Goal: Transaction & Acquisition: Obtain resource

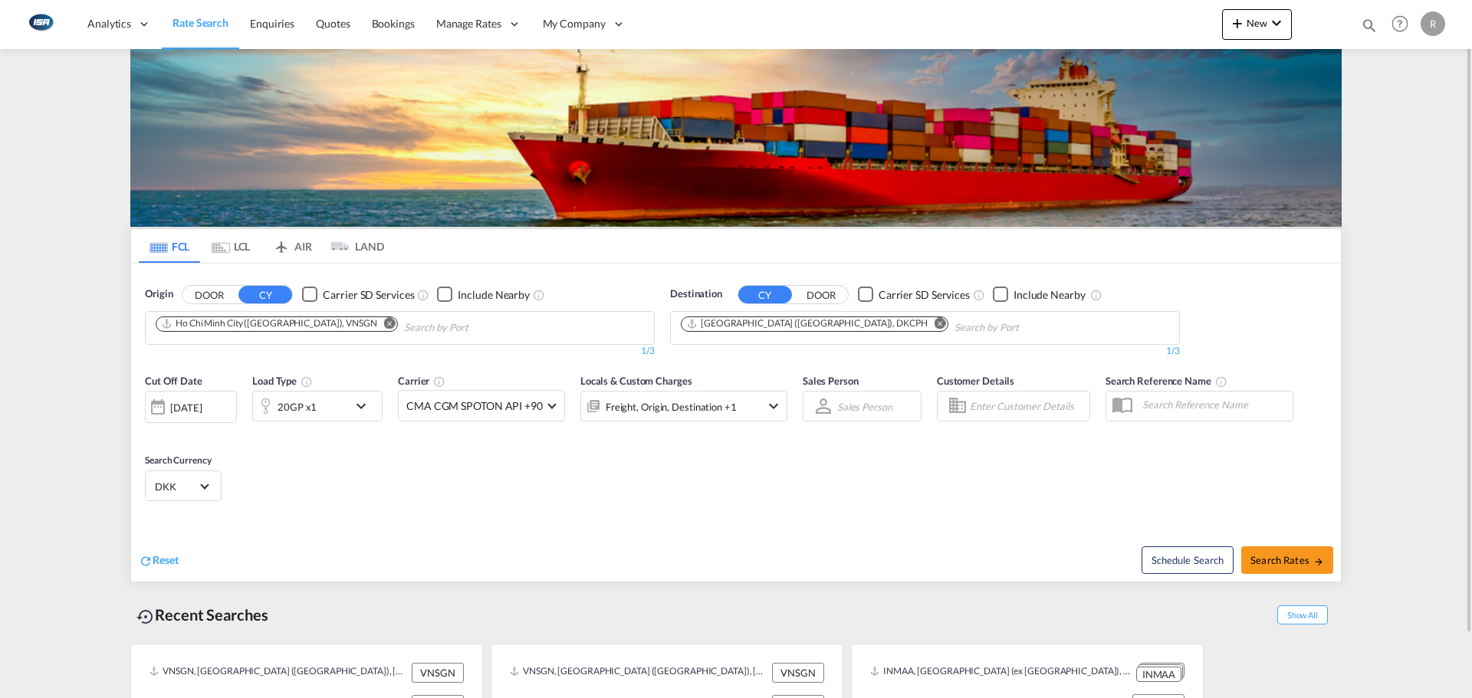
click at [404, 329] on input "Chips input." at bounding box center [477, 328] width 146 height 25
click at [232, 252] on md-tab-item "LCL" at bounding box center [230, 246] width 61 height 34
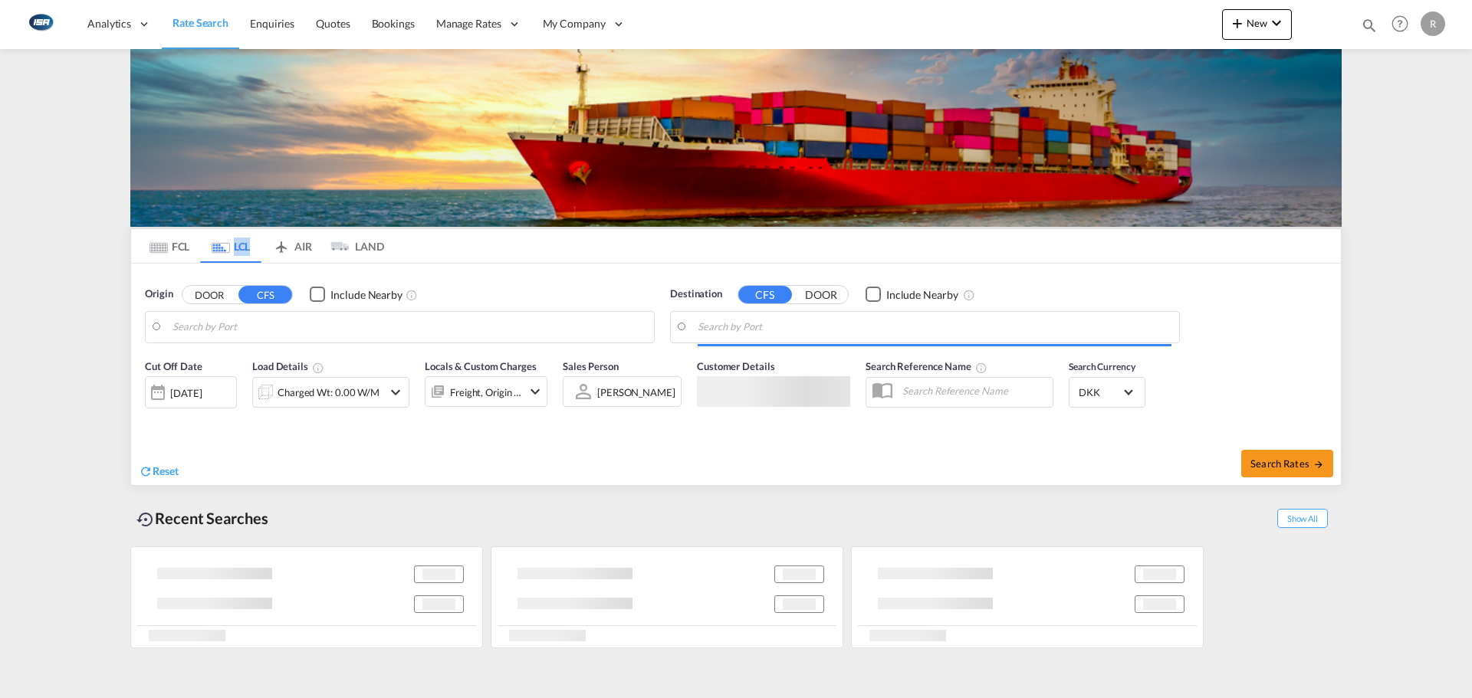
type input "Ningbo, ZJ, CNNGB"
type input "[GEOGRAPHIC_DATA] ([GEOGRAPHIC_DATA]), DKCPH"
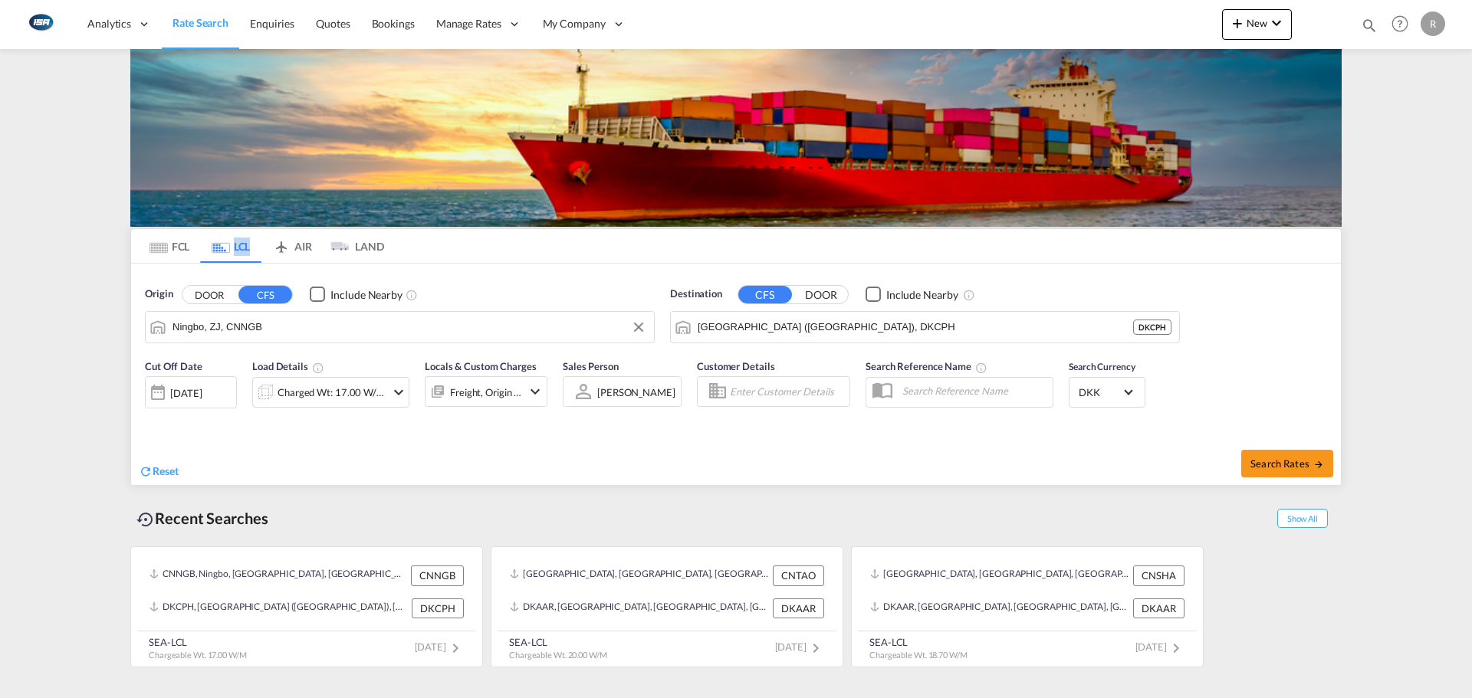
click at [283, 327] on input "Ningbo, ZJ, CNNGB" at bounding box center [409, 327] width 474 height 23
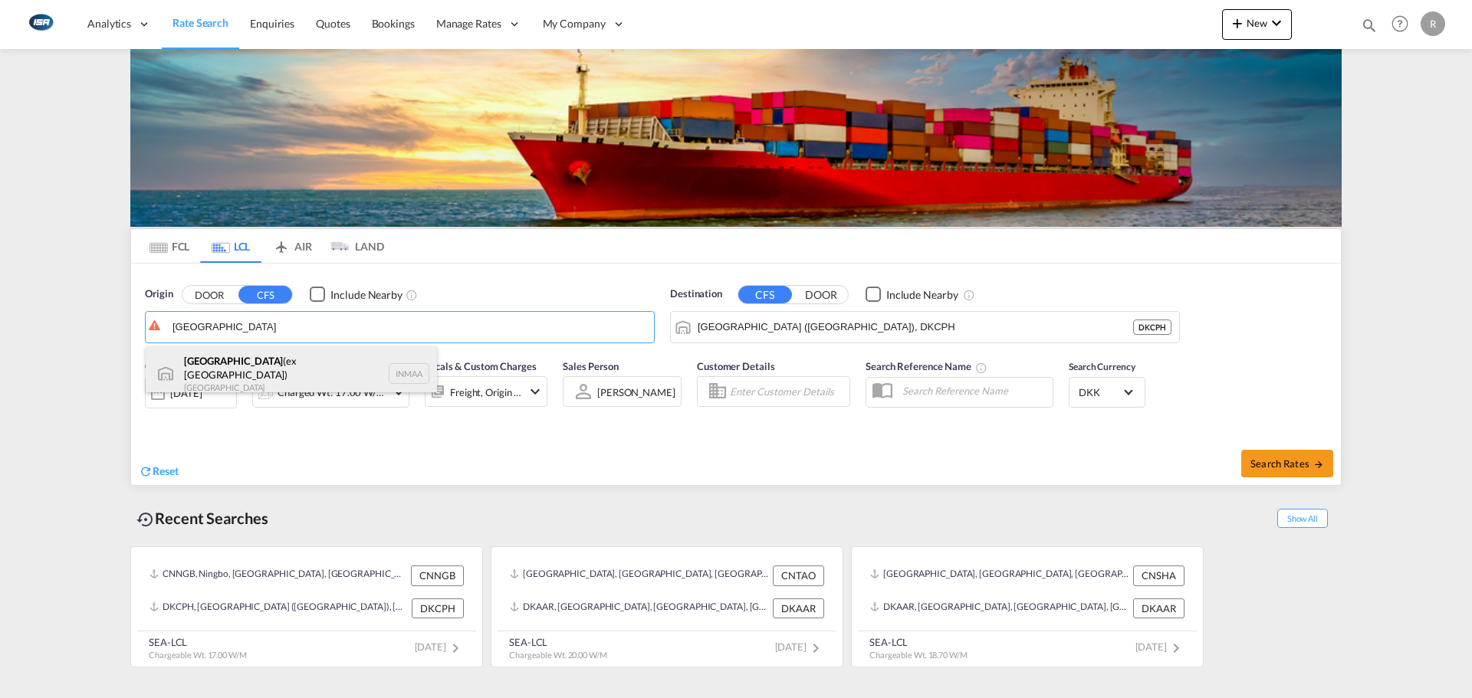
click at [237, 367] on div "[GEOGRAPHIC_DATA] (ex [GEOGRAPHIC_DATA]) [GEOGRAPHIC_DATA] INMAA" at bounding box center [291, 374] width 291 height 55
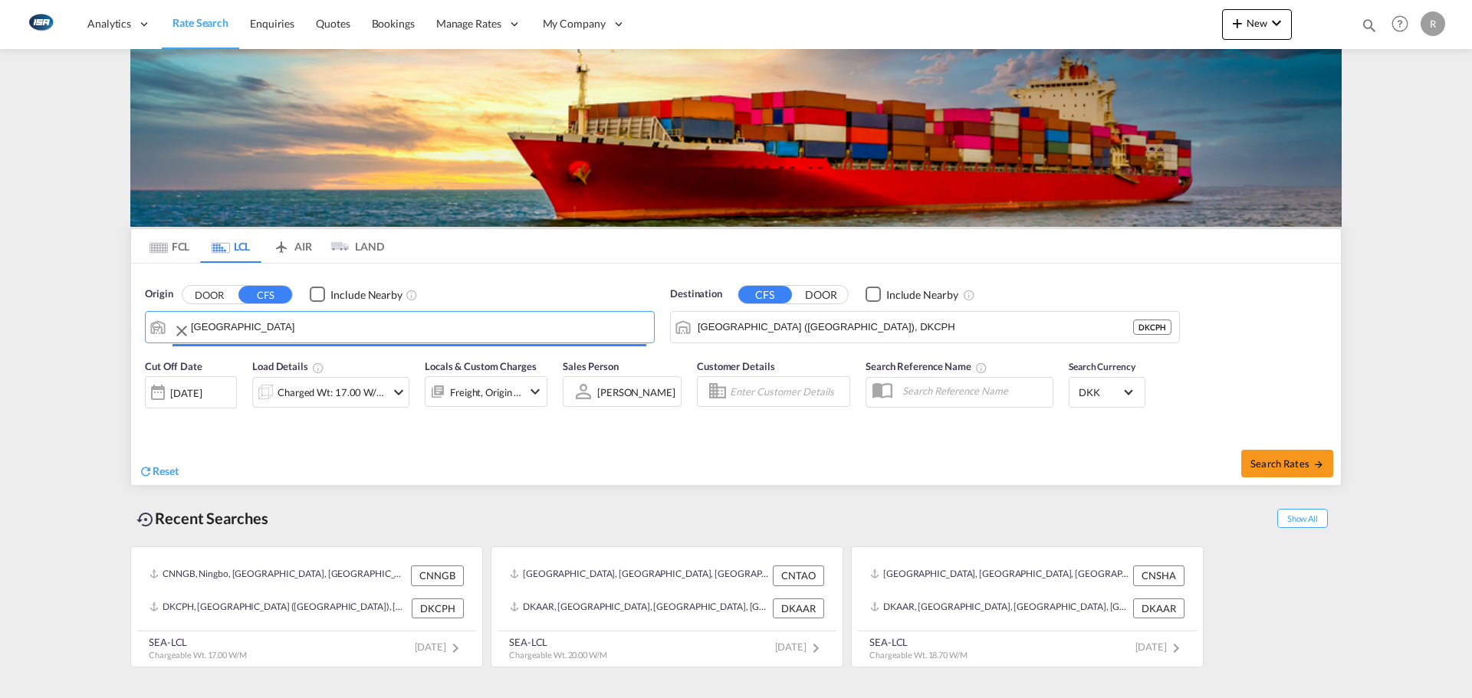
type input "[GEOGRAPHIC_DATA] (ex [GEOGRAPHIC_DATA]), INMAA"
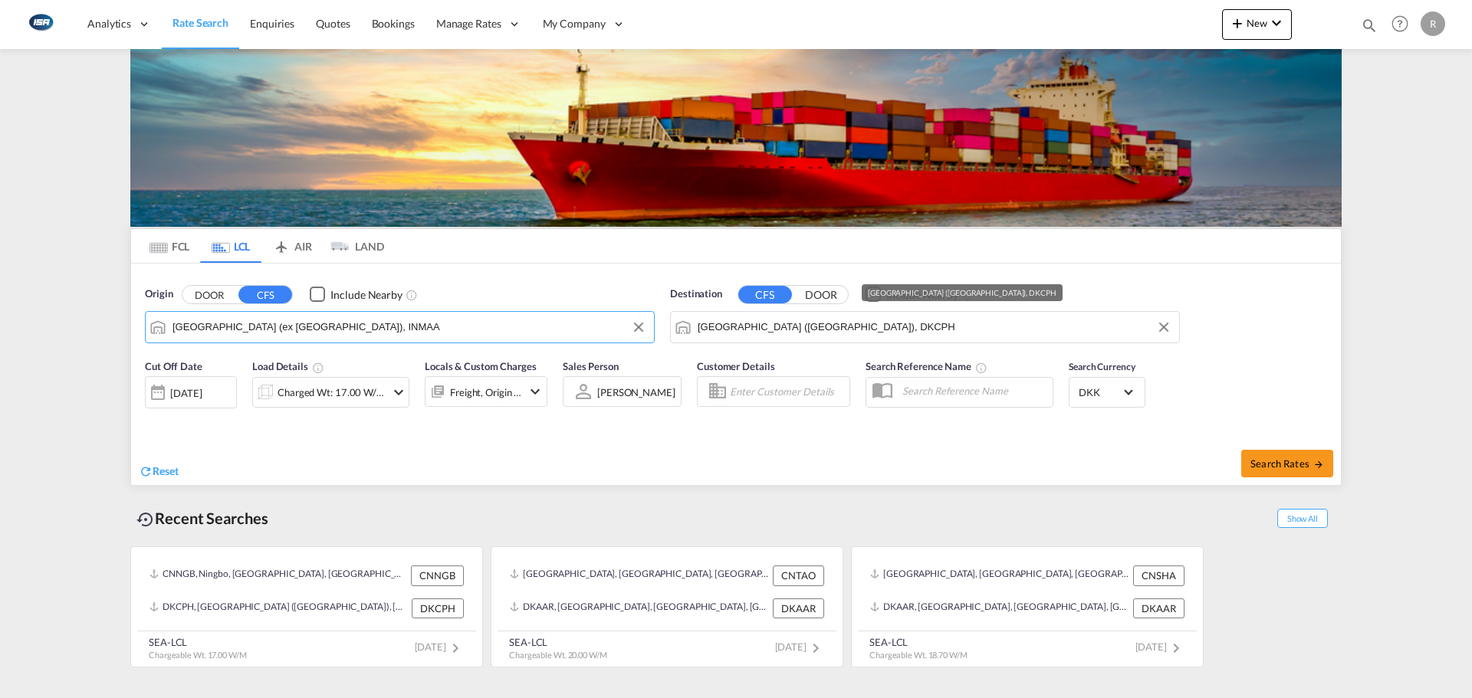
click at [903, 333] on input "[GEOGRAPHIC_DATA] ([GEOGRAPHIC_DATA]), DKCPH" at bounding box center [935, 327] width 474 height 23
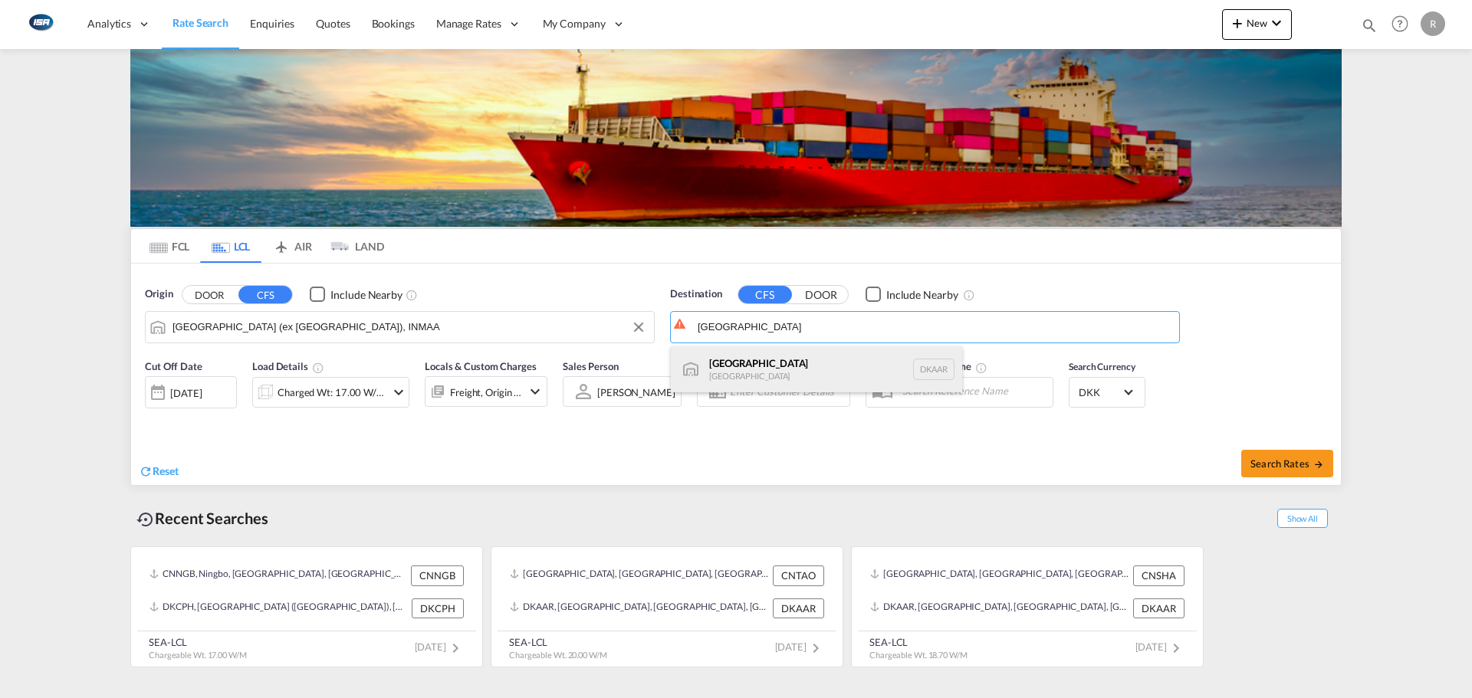
click at [724, 373] on div "Aarhus [GEOGRAPHIC_DATA] [GEOGRAPHIC_DATA]" at bounding box center [816, 370] width 291 height 46
type input "[GEOGRAPHIC_DATA], [GEOGRAPHIC_DATA]"
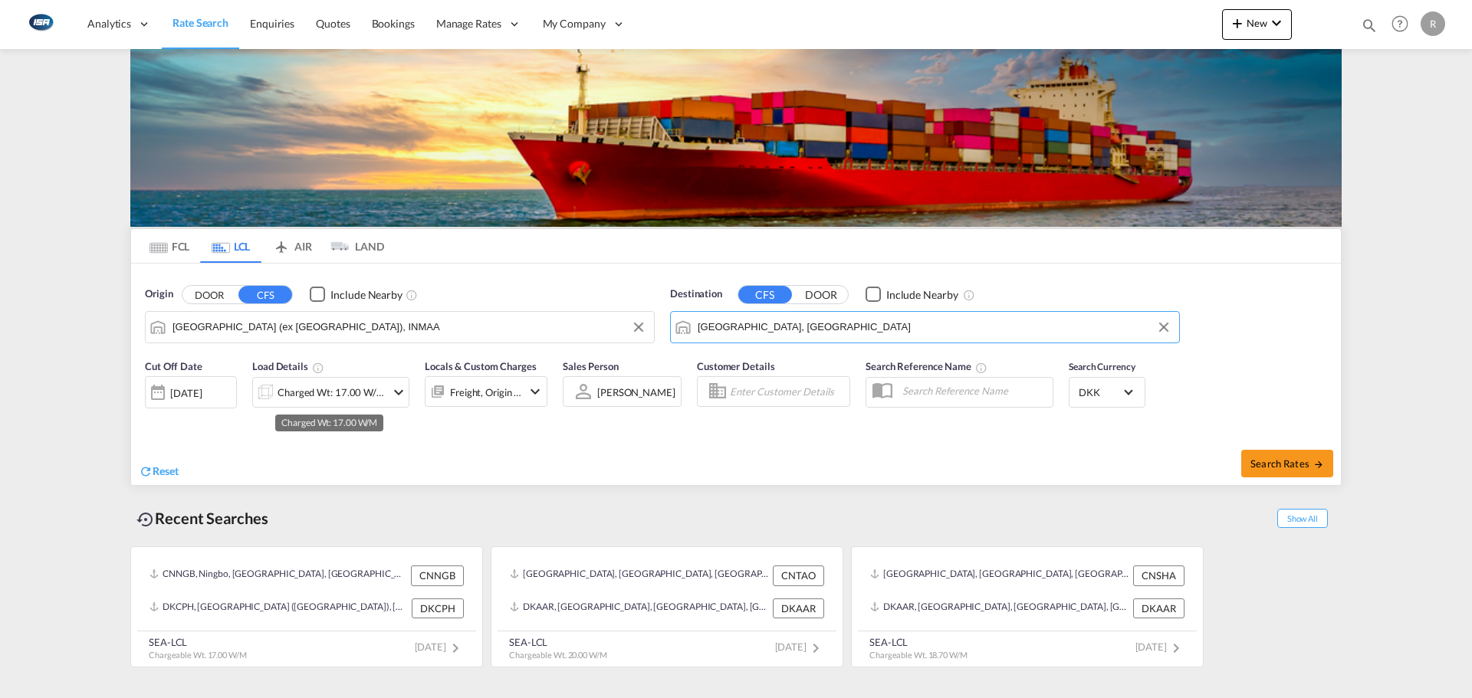
click at [303, 396] on div "Charged Wt: 17.00 W/M" at bounding box center [332, 392] width 108 height 21
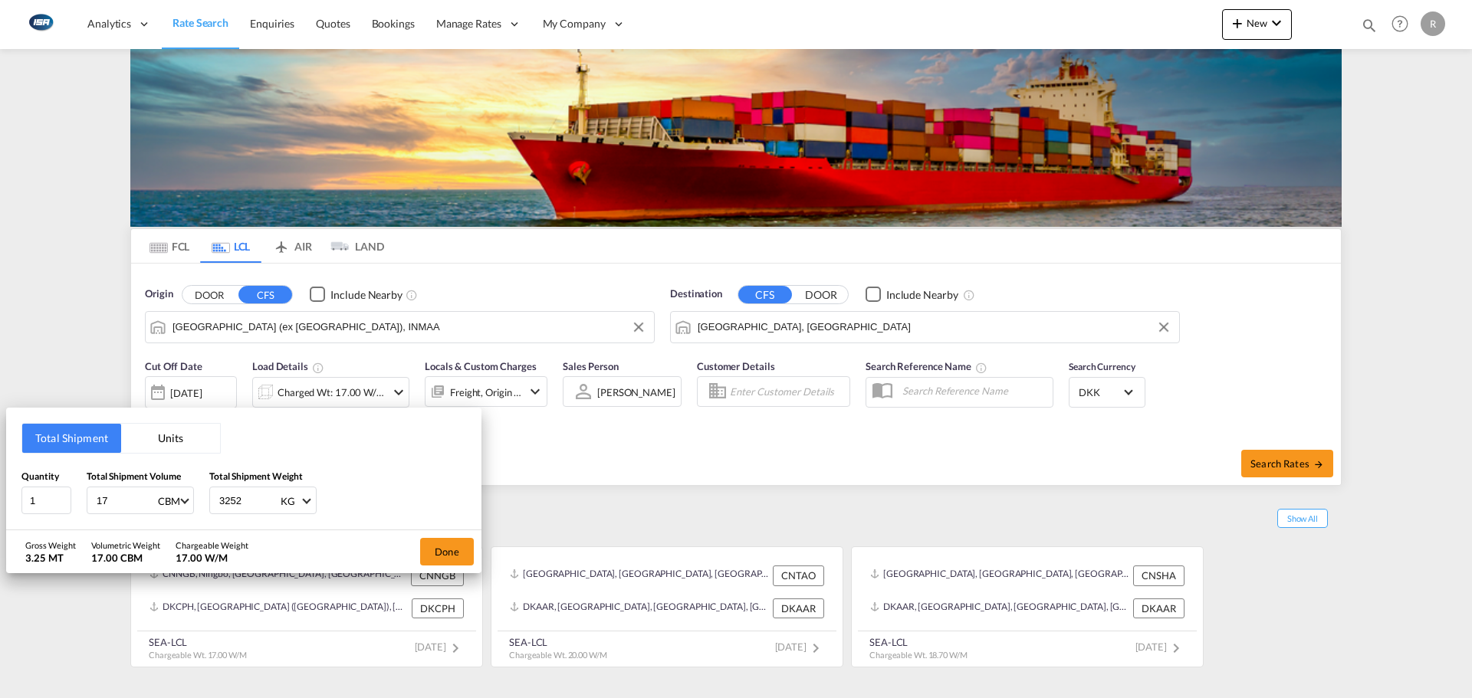
click at [111, 505] on input "17" at bounding box center [125, 501] width 61 height 26
type input "1"
type input "0.83"
type input "268"
click at [487, 531] on md-backdrop at bounding box center [736, 349] width 1472 height 698
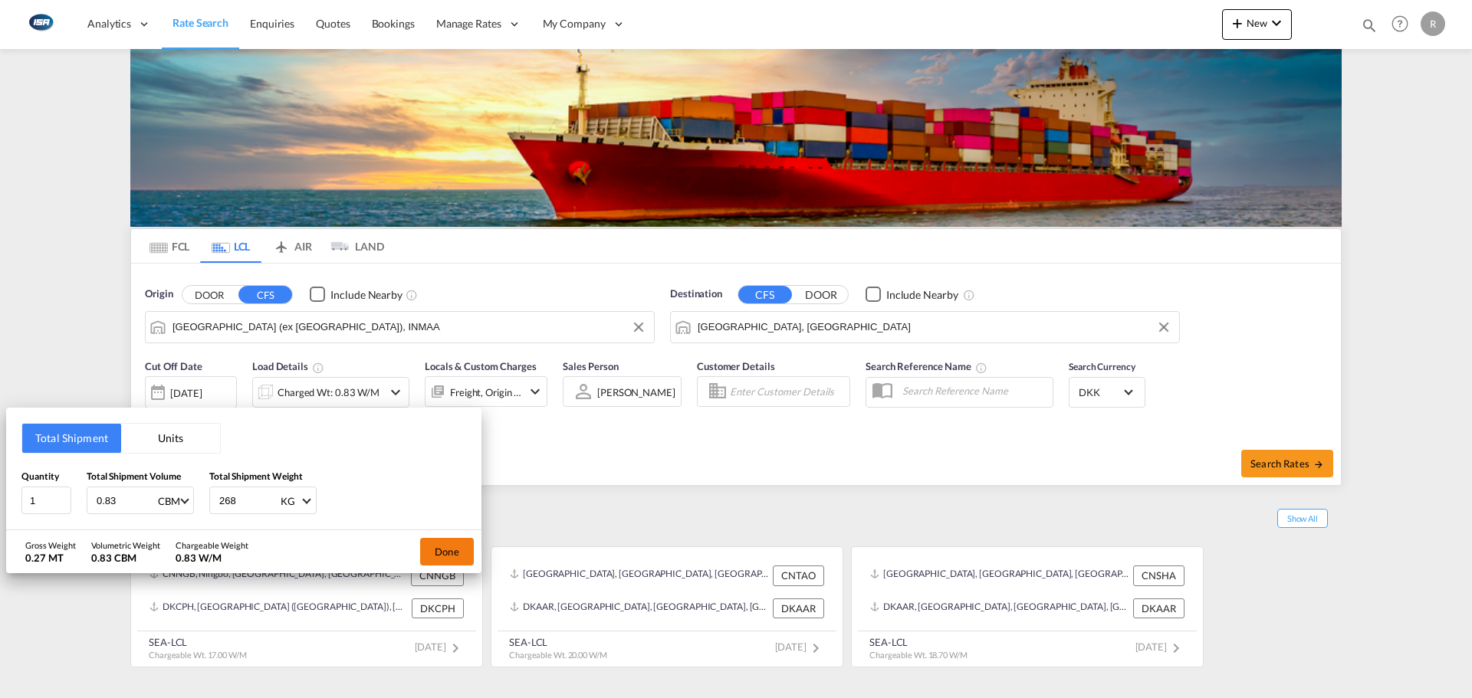
click at [455, 557] on button "Done" at bounding box center [447, 552] width 54 height 28
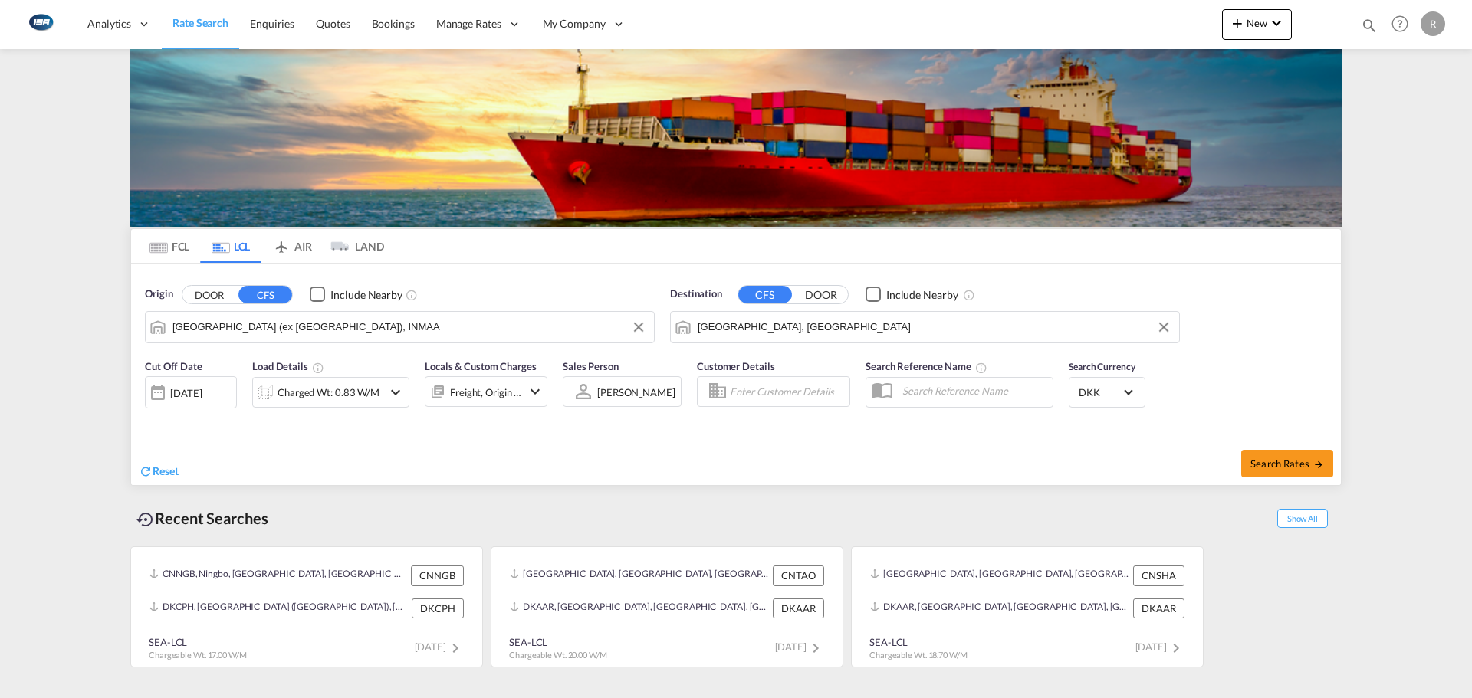
click at [195, 395] on div "[DATE]" at bounding box center [185, 393] width 31 height 14
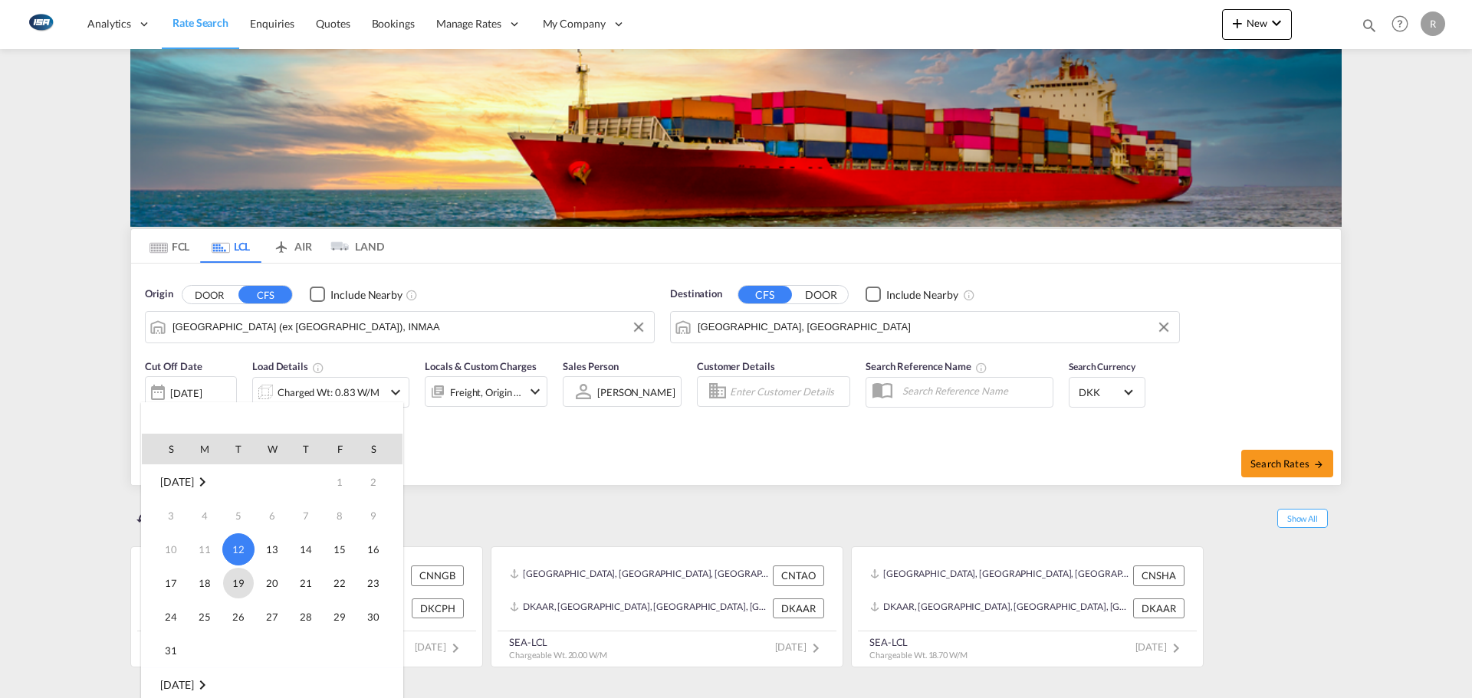
click at [225, 576] on span "19" at bounding box center [238, 583] width 31 height 31
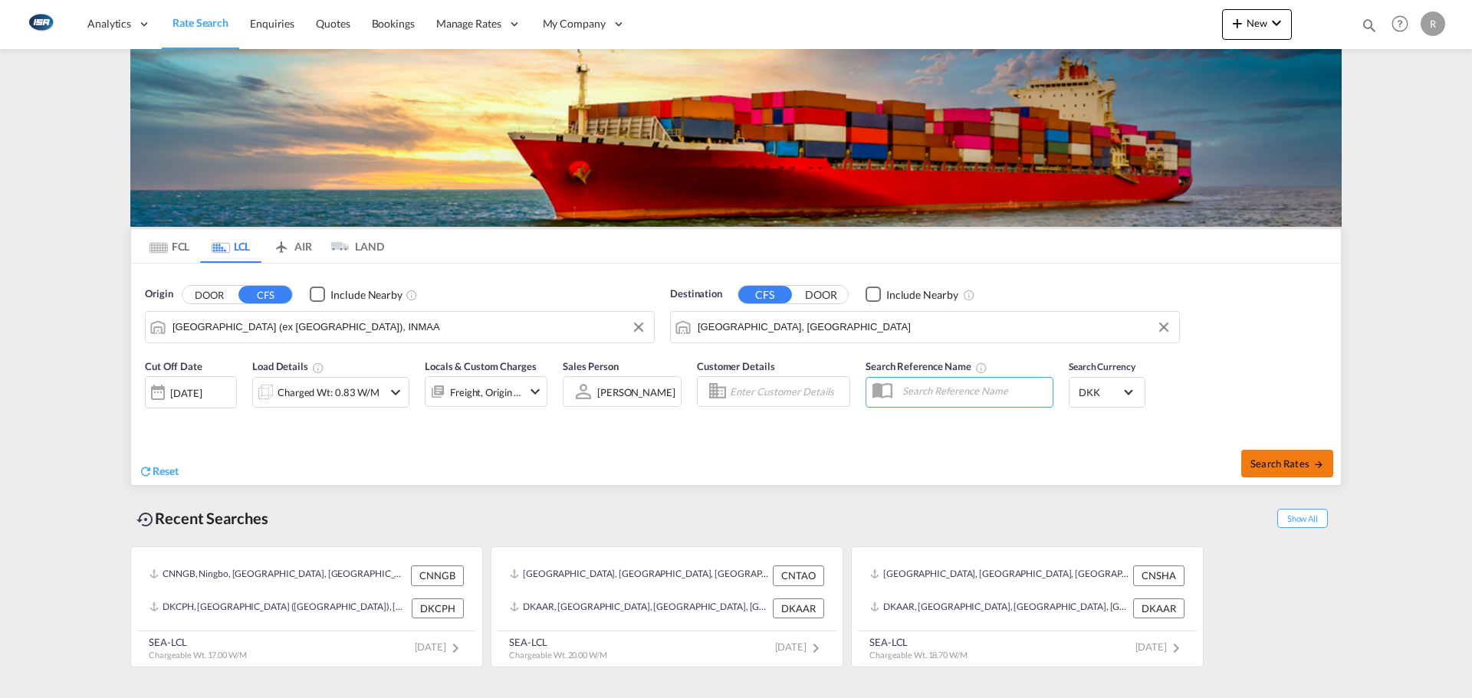
click at [1288, 456] on button "Search Rates" at bounding box center [1287, 464] width 92 height 28
type input "INMAA to DKAAR / [DATE]"
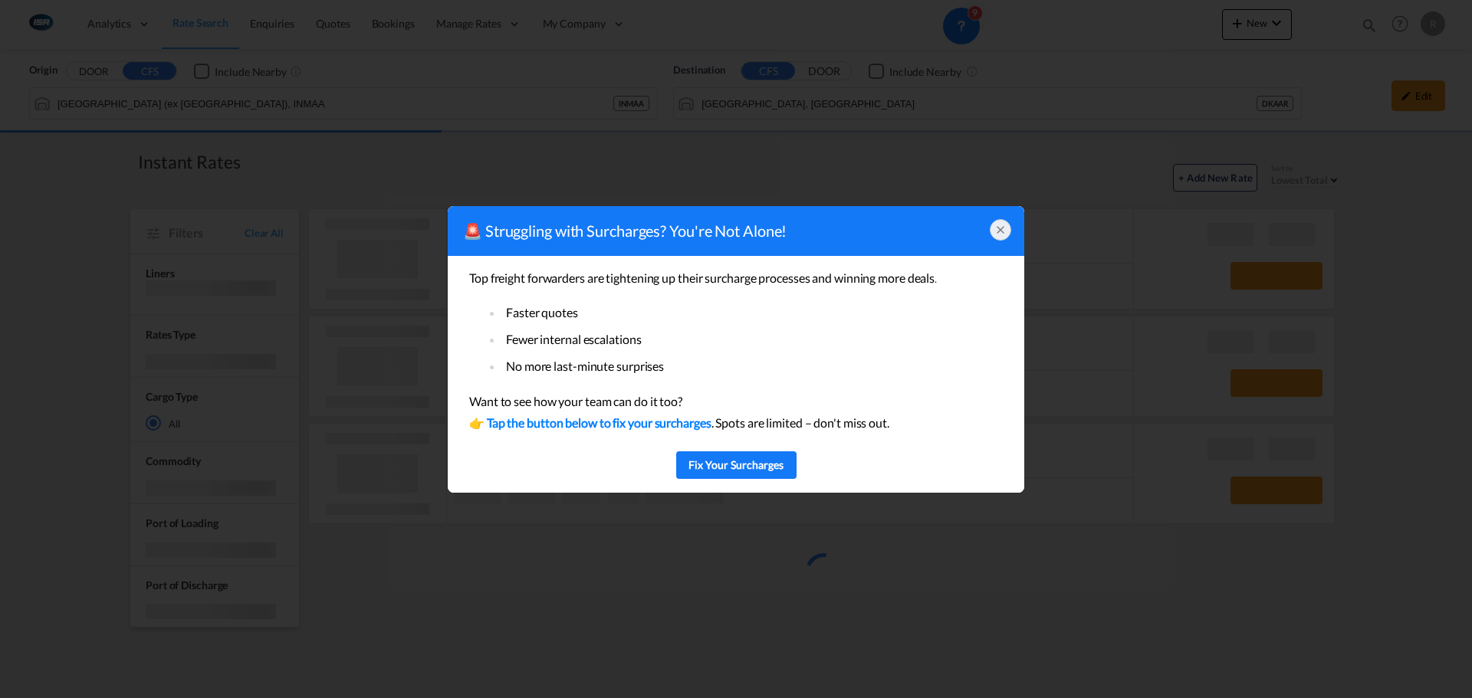
click at [991, 234] on div at bounding box center [1000, 229] width 21 height 21
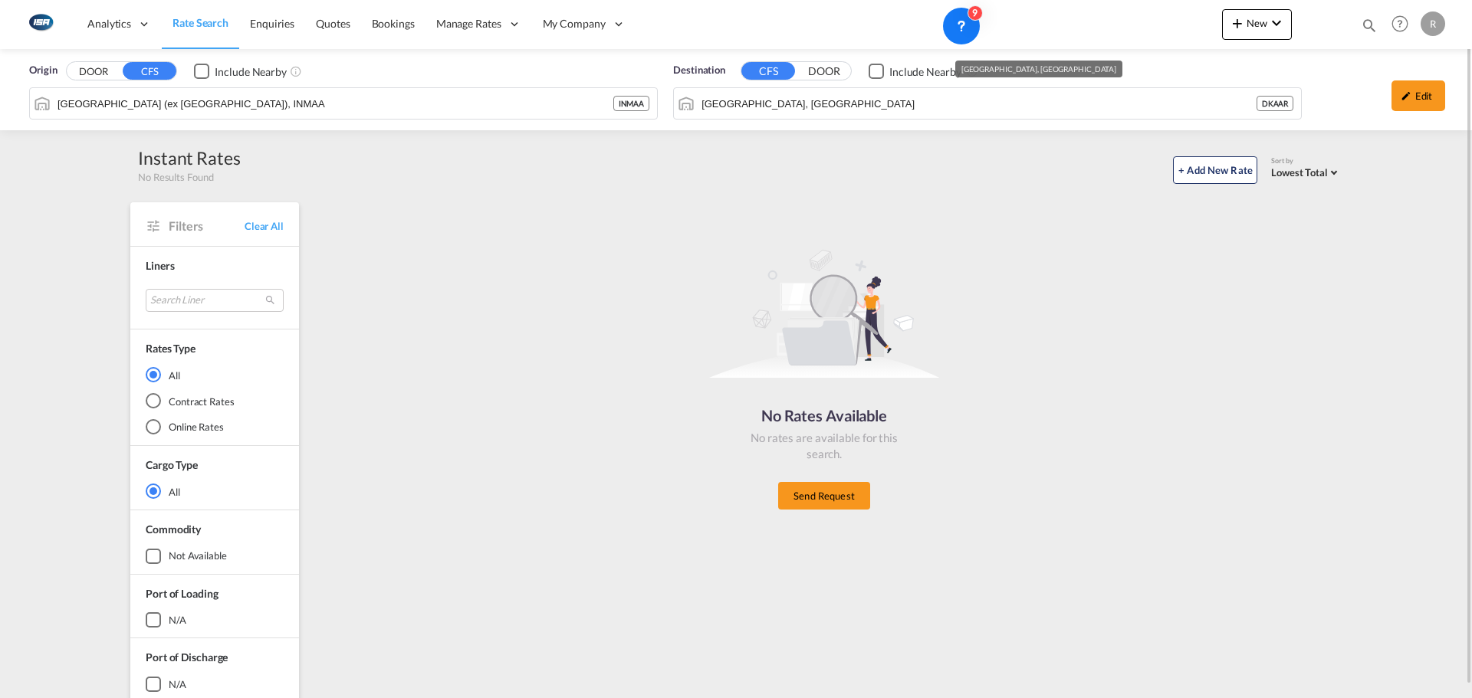
click at [205, 106] on div "Origin DOOR CFS Include Nearby [GEOGRAPHIC_DATA] (ex [GEOGRAPHIC_DATA]), INMAA …" at bounding box center [736, 89] width 1472 height 81
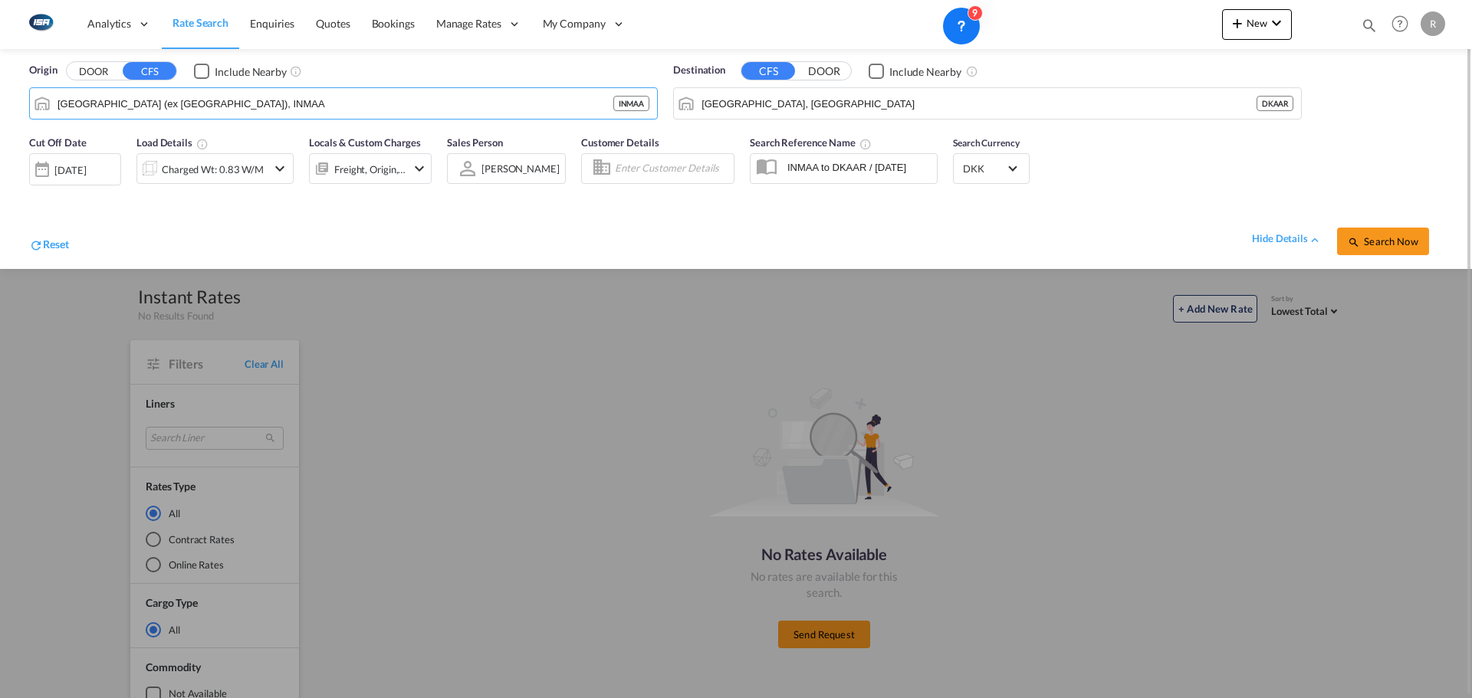
click at [97, 181] on md-input-container "[DATE] [DATE]" at bounding box center [75, 165] width 92 height 31
click at [86, 173] on div "[DATE]" at bounding box center [69, 170] width 31 height 14
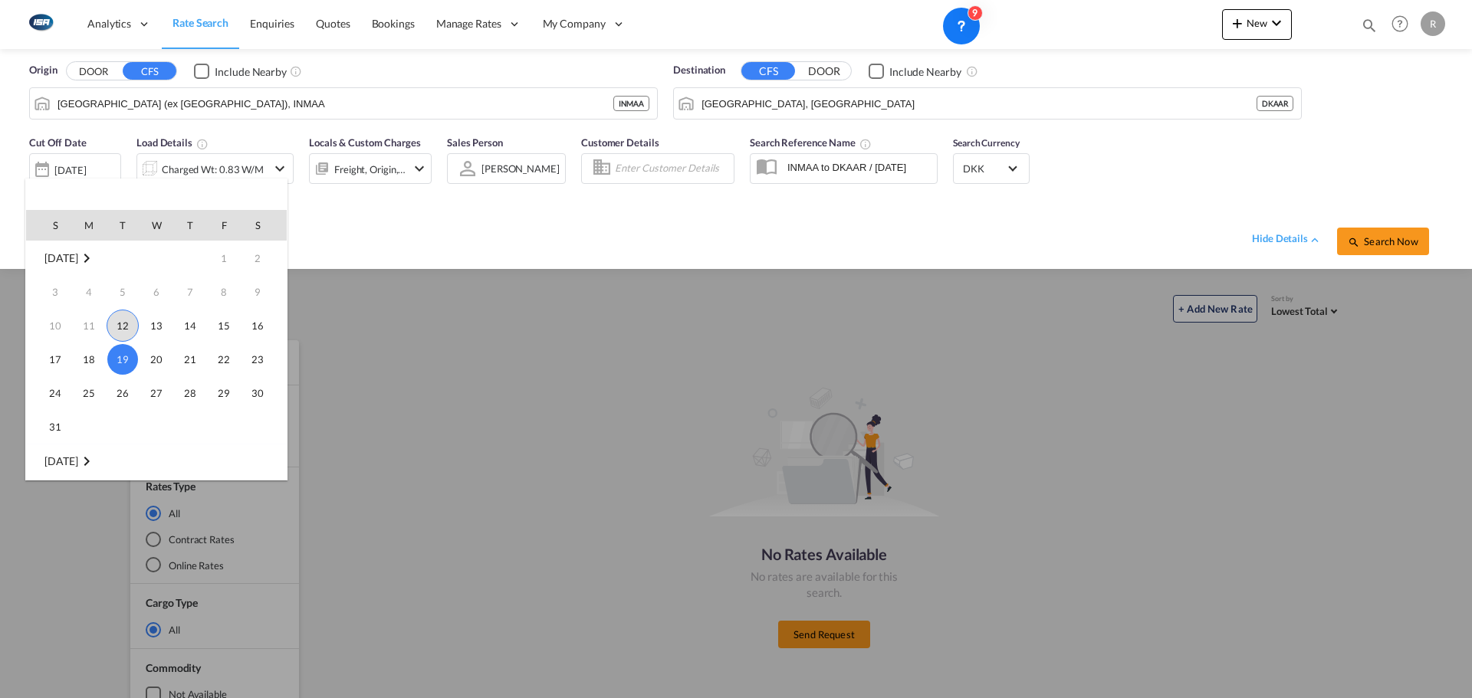
click at [120, 324] on span "12" at bounding box center [123, 326] width 32 height 32
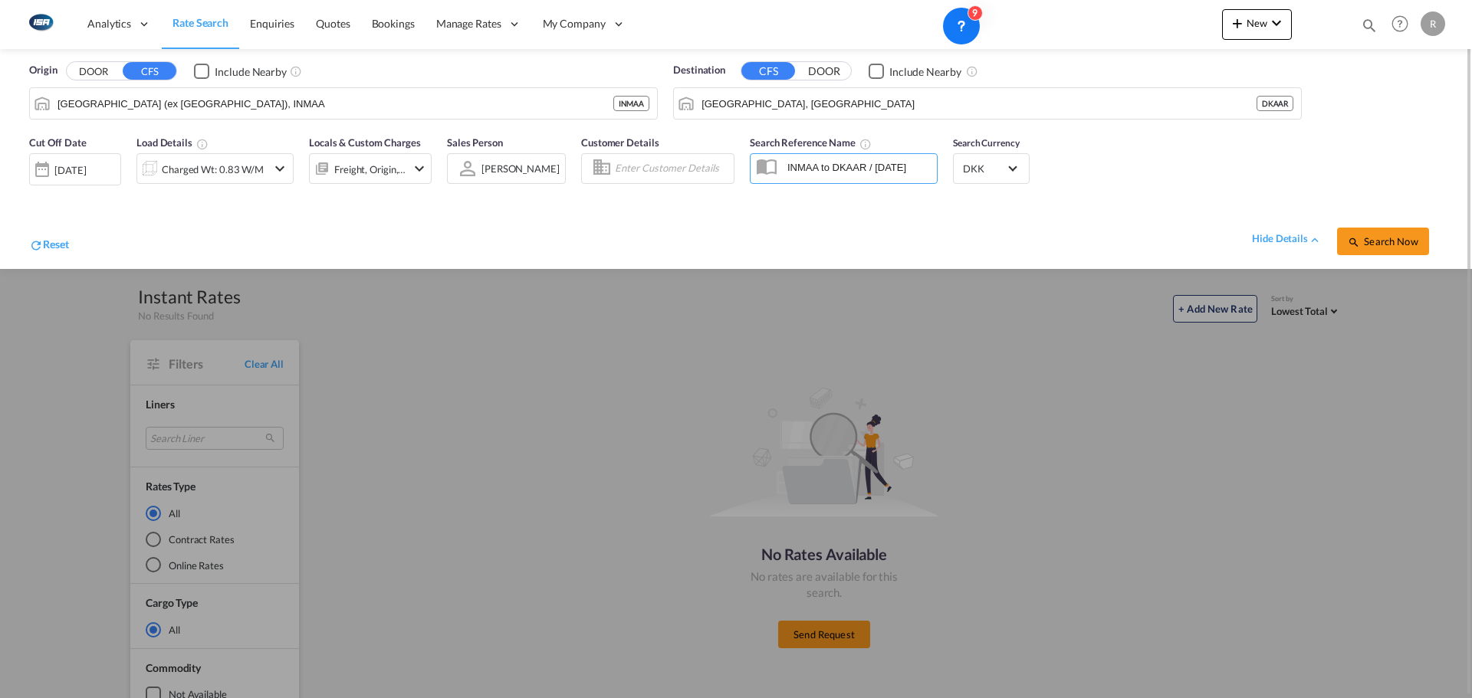
click at [1344, 256] on div "Reset hide details Search Now" at bounding box center [735, 233] width 1429 height 59
click at [1360, 249] on button "Search Now" at bounding box center [1383, 242] width 92 height 28
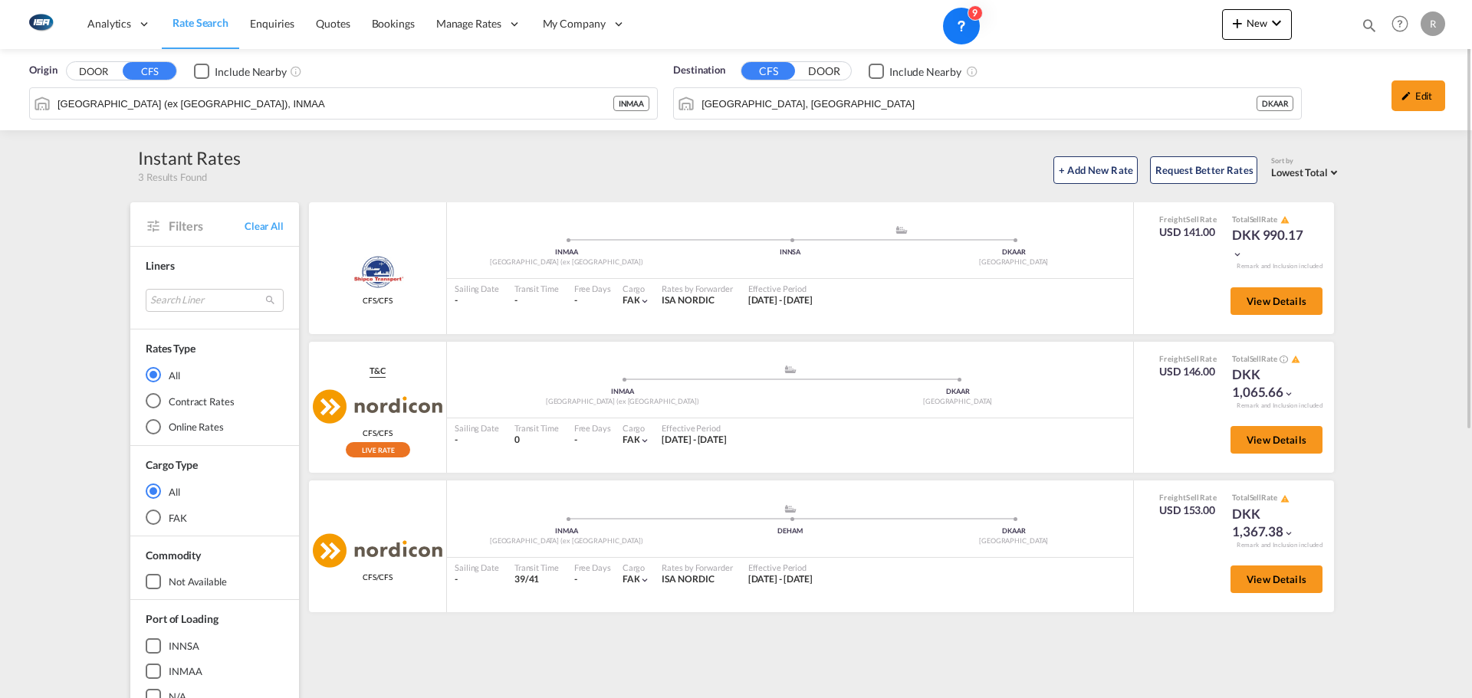
click at [3, 260] on div "Origin DOOR CFS Include Nearby [GEOGRAPHIC_DATA] (ex [GEOGRAPHIC_DATA]), INMAA …" at bounding box center [736, 592] width 1472 height 1087
click at [248, 97] on input "[GEOGRAPHIC_DATA] (ex [GEOGRAPHIC_DATA]), INMAA" at bounding box center [353, 103] width 592 height 23
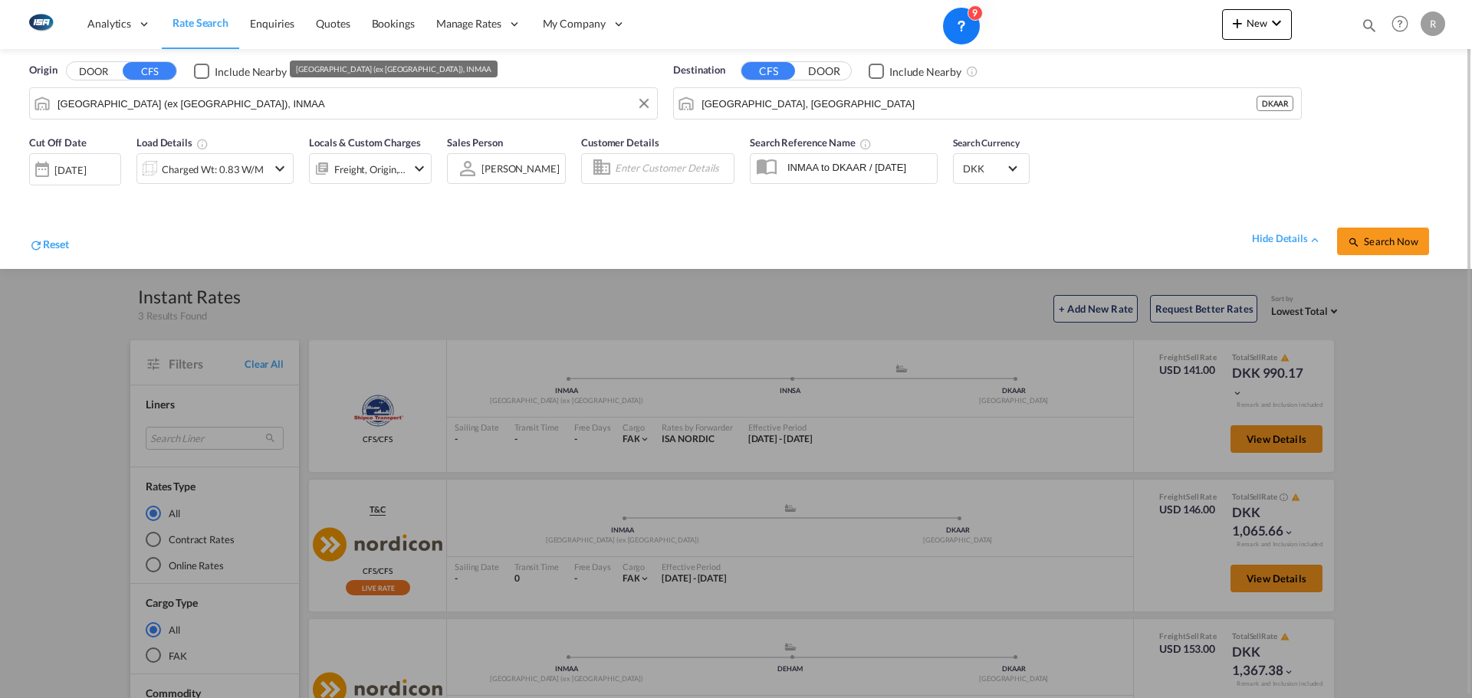
click at [323, 100] on input "[GEOGRAPHIC_DATA] (ex [GEOGRAPHIC_DATA]), INMAA" at bounding box center [353, 103] width 592 height 23
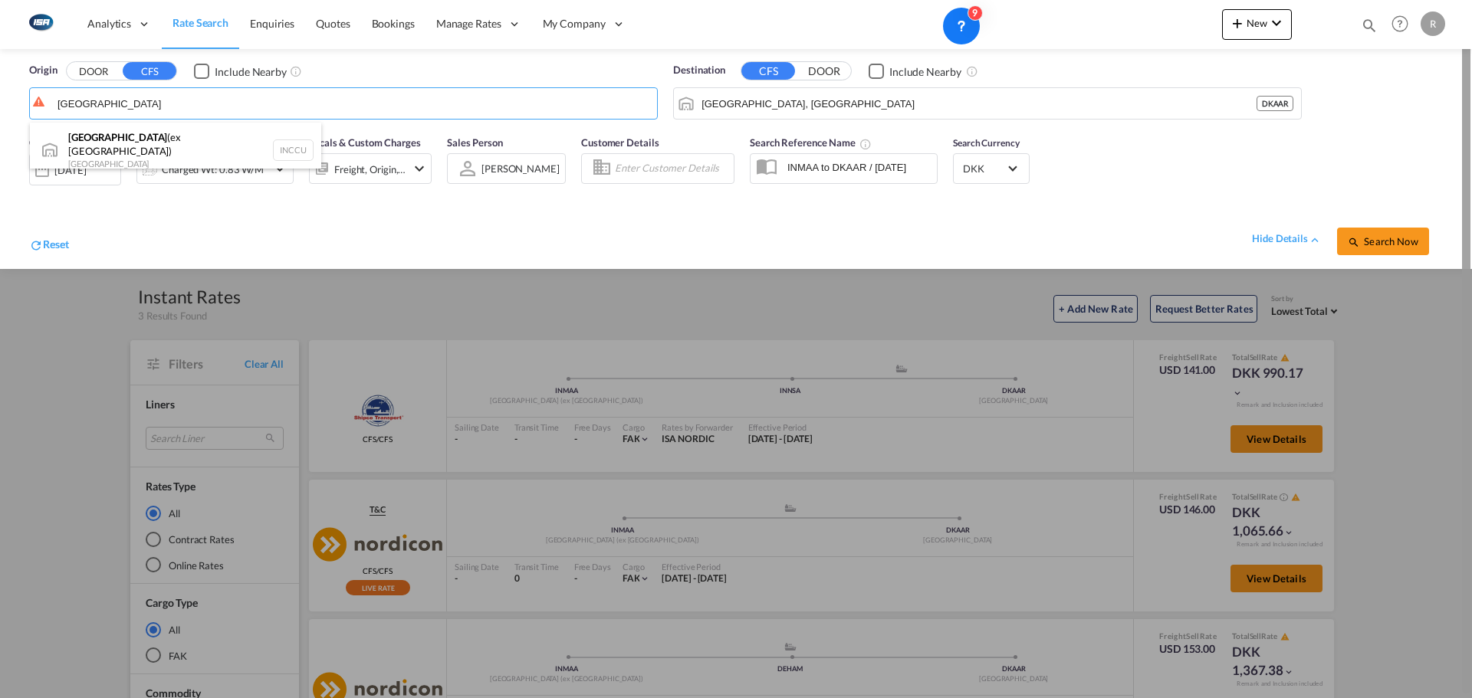
click at [146, 133] on div "[GEOGRAPHIC_DATA] (ex [GEOGRAPHIC_DATA]) India INCCU" at bounding box center [175, 150] width 291 height 55
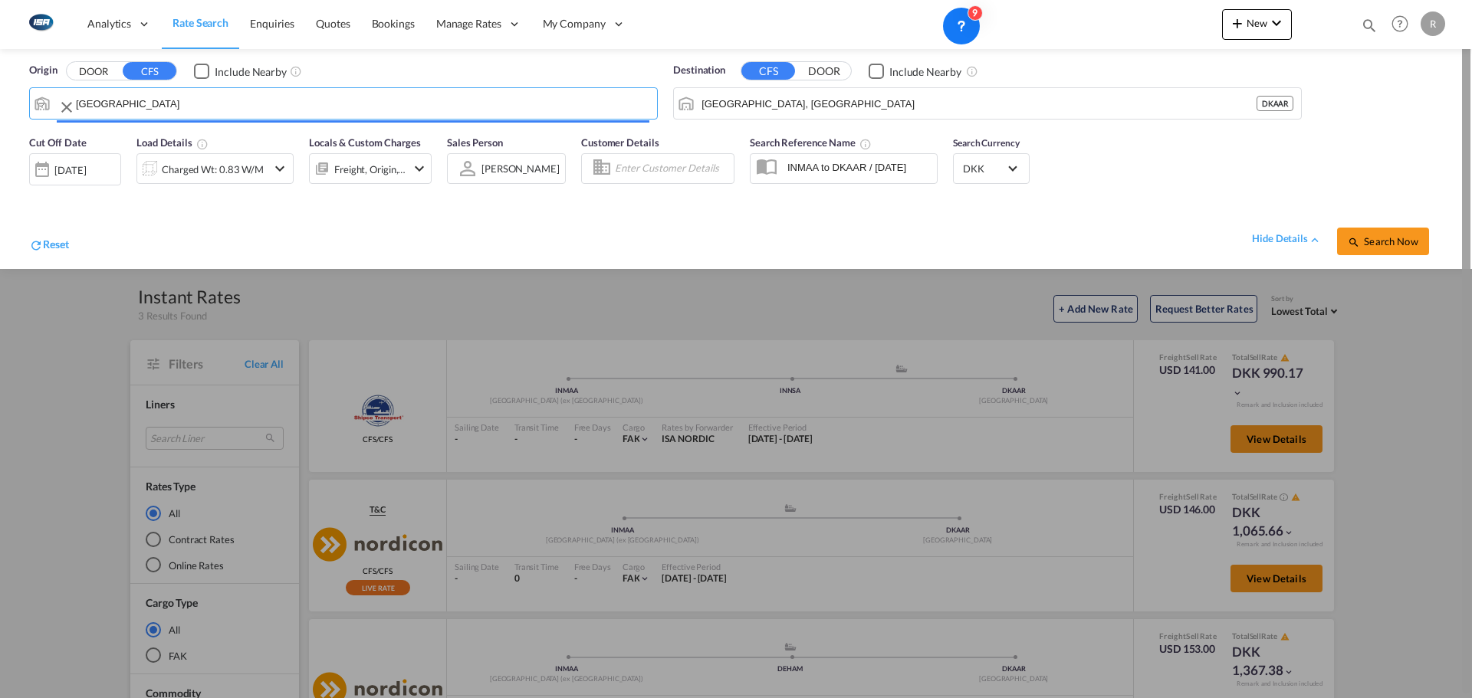
type input "[GEOGRAPHIC_DATA] (ex [GEOGRAPHIC_DATA]), INCCU"
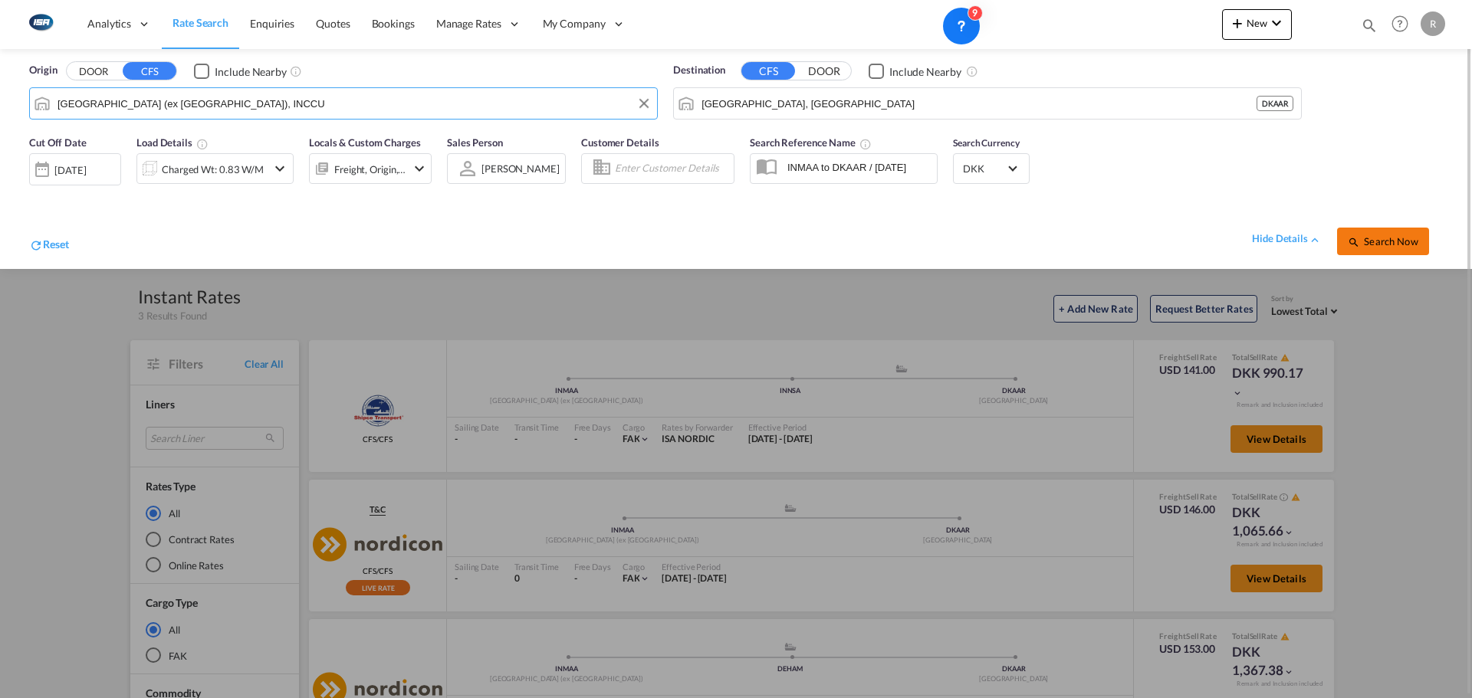
click at [1385, 244] on span "Search Now" at bounding box center [1383, 241] width 70 height 12
